Goal: Task Accomplishment & Management: Use online tool/utility

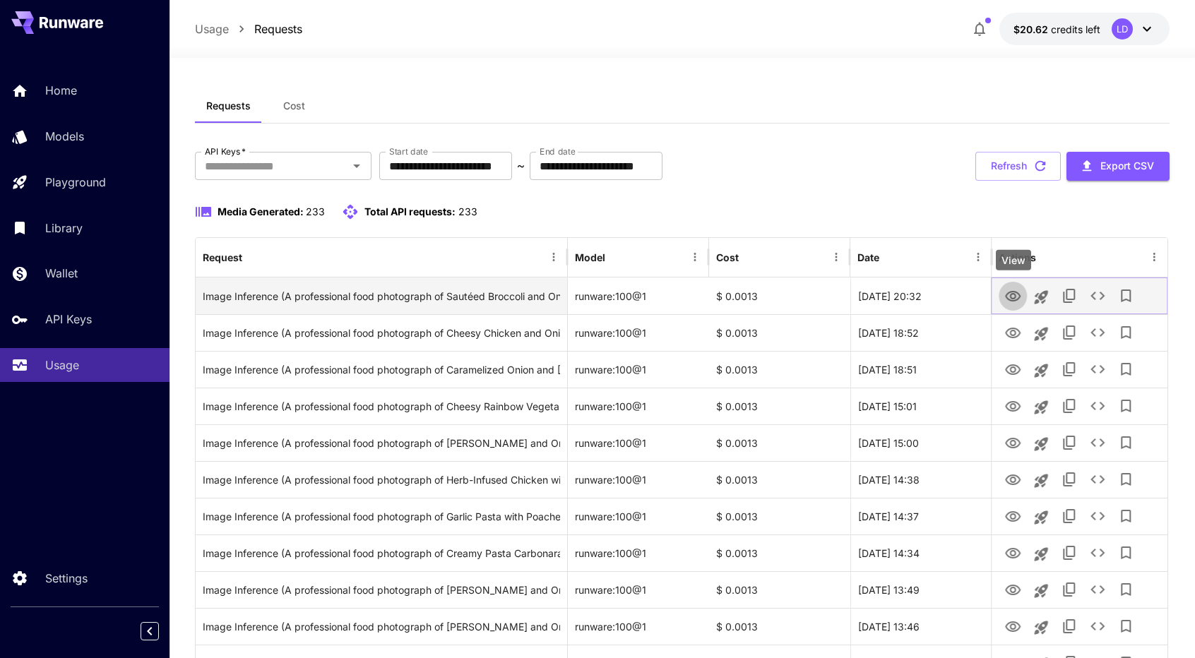
click at [1009, 297] on icon "View" at bounding box center [1013, 296] width 17 height 17
